Goal: Navigation & Orientation: Find specific page/section

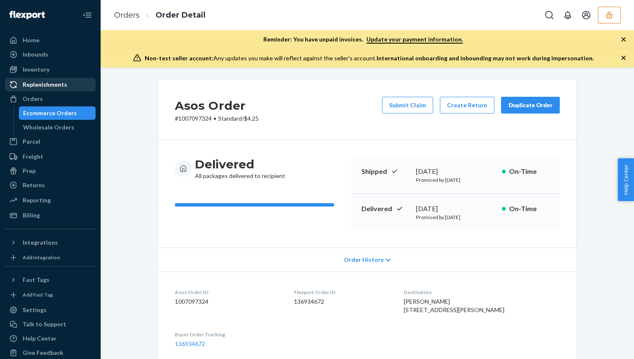
click at [58, 78] on link "Replenishments" at bounding box center [50, 84] width 91 height 13
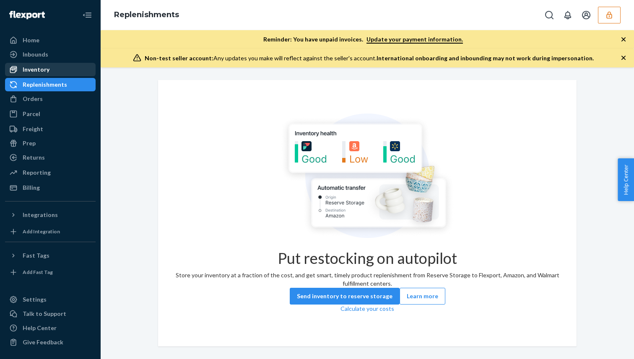
click at [61, 70] on div "Inventory" at bounding box center [50, 70] width 89 height 12
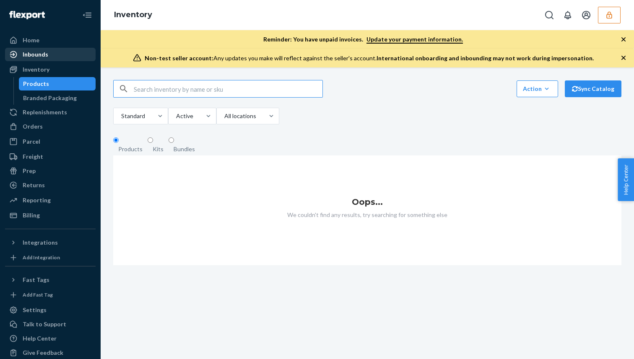
click at [66, 51] on div "Inbounds" at bounding box center [50, 55] width 89 height 12
